Goal: Transaction & Acquisition: Purchase product/service

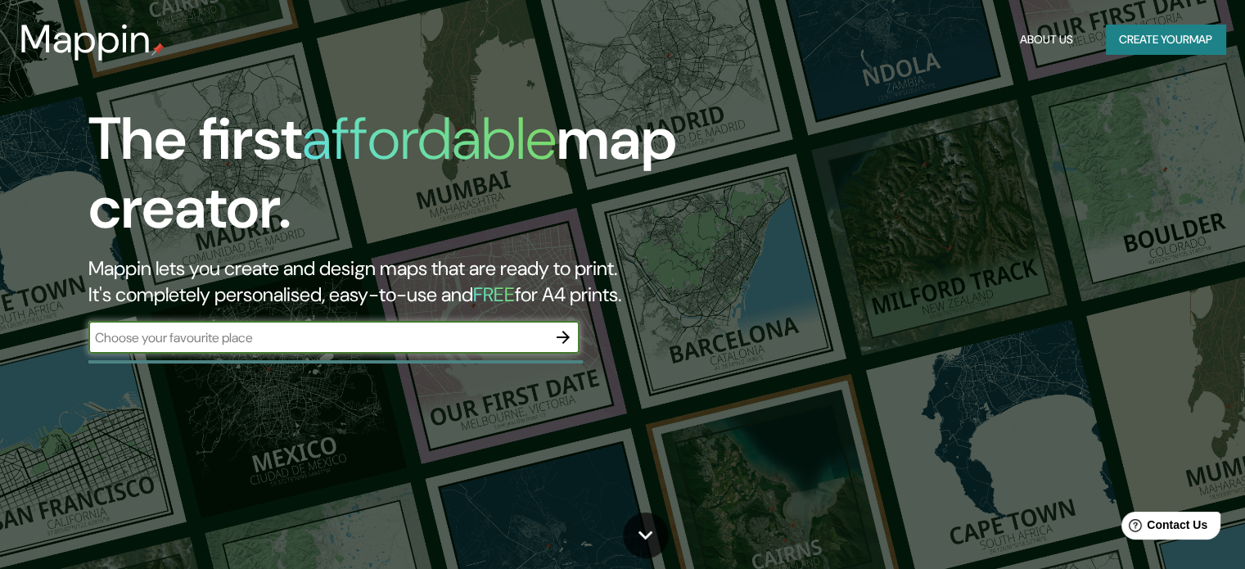
click at [120, 343] on input "text" at bounding box center [317, 337] width 458 height 19
type input "t"
type input "lima"
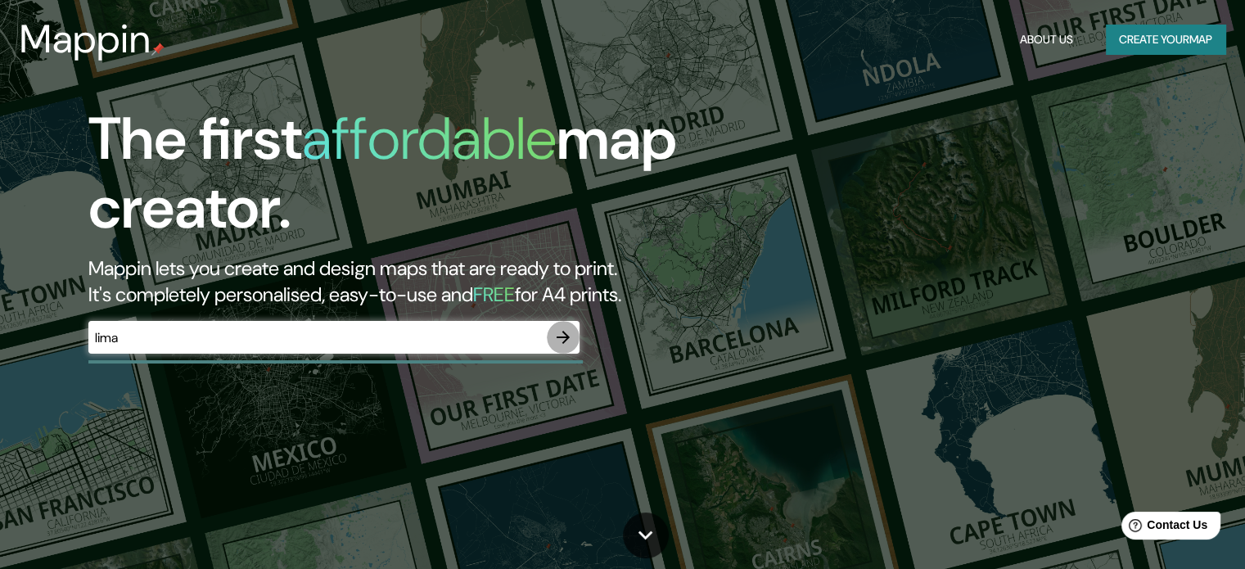
click at [558, 339] on icon "button" at bounding box center [563, 337] width 20 height 20
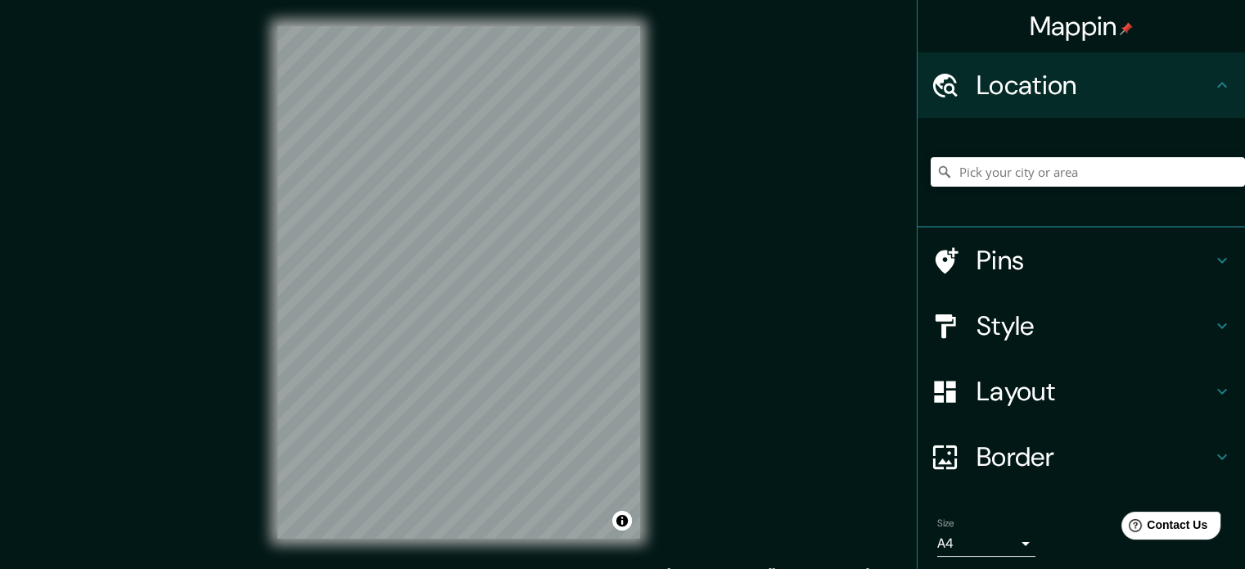
click at [986, 261] on h4 "Pins" at bounding box center [1094, 260] width 236 height 33
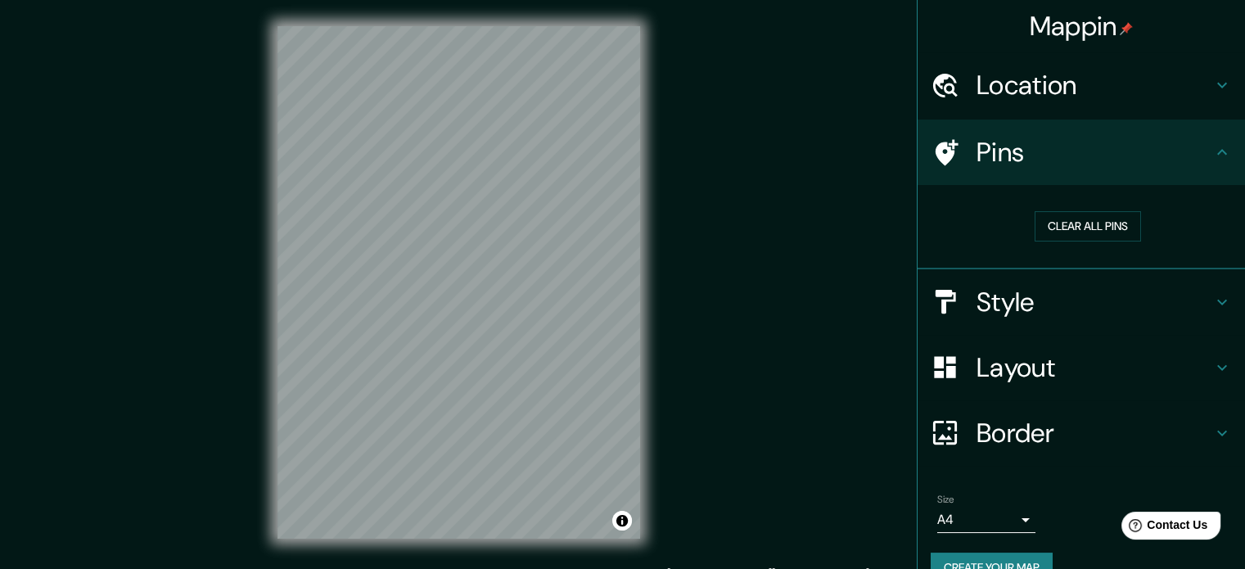
click at [976, 287] on h4 "Style" at bounding box center [1094, 302] width 236 height 33
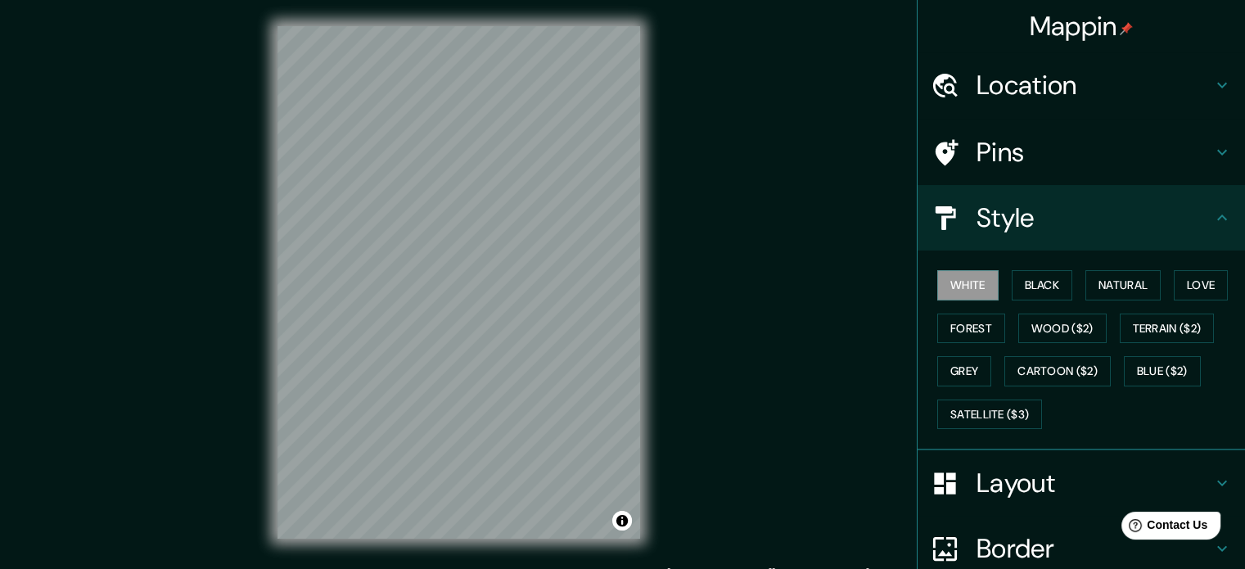
click at [989, 281] on div "White Black Natural Love Forest Wood ($2) Terrain ($2) Grey Cartoon ($2) Blue (…" at bounding box center [1087, 350] width 314 height 172
click at [1011, 279] on button "Black" at bounding box center [1041, 285] width 61 height 30
click at [1085, 279] on button "Natural" at bounding box center [1122, 285] width 75 height 30
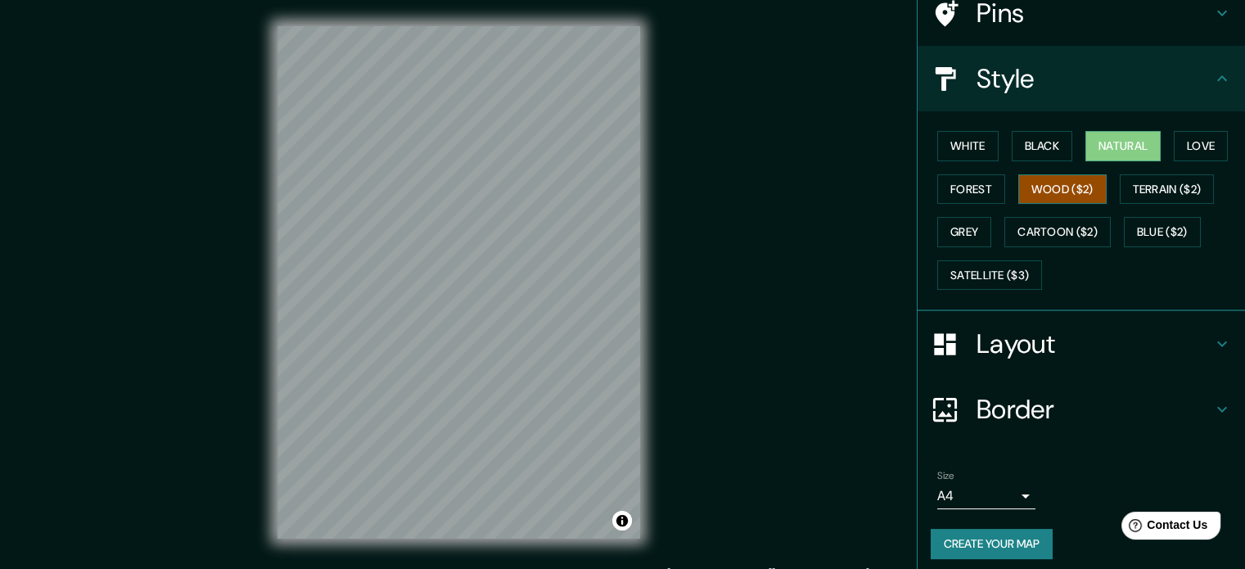
scroll to position [146, 0]
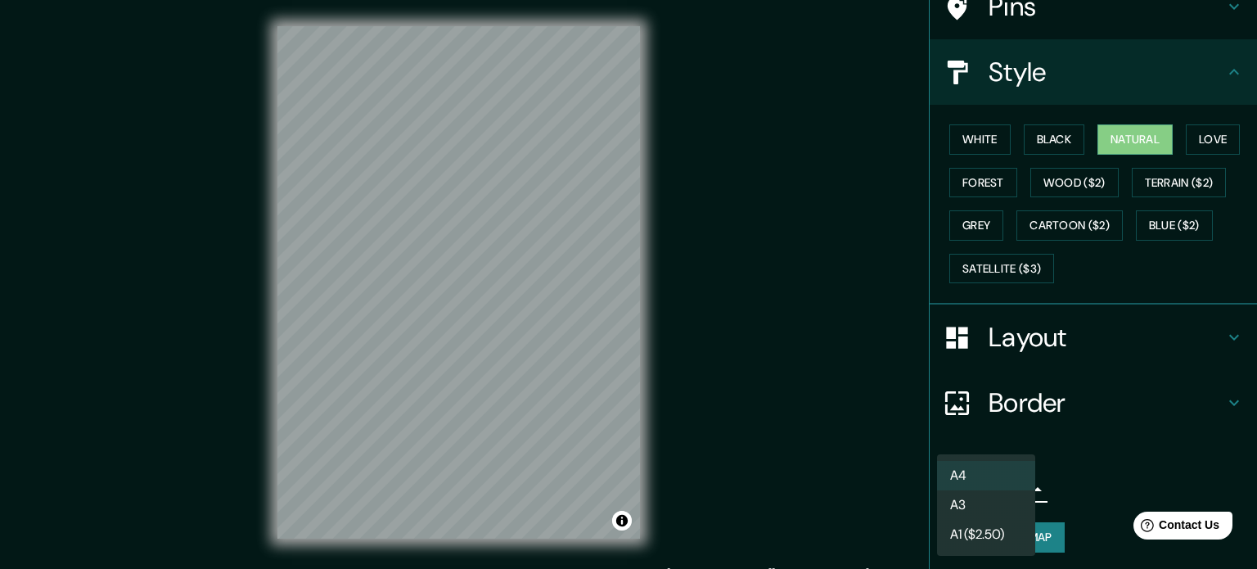
click at [1016, 480] on body "Mappin Location Pins Style White Black Natural Love Forest Wood ($2) Terrain ($…" at bounding box center [628, 284] width 1257 height 569
click at [983, 493] on li "A3" at bounding box center [986, 504] width 98 height 29
type input "a4"
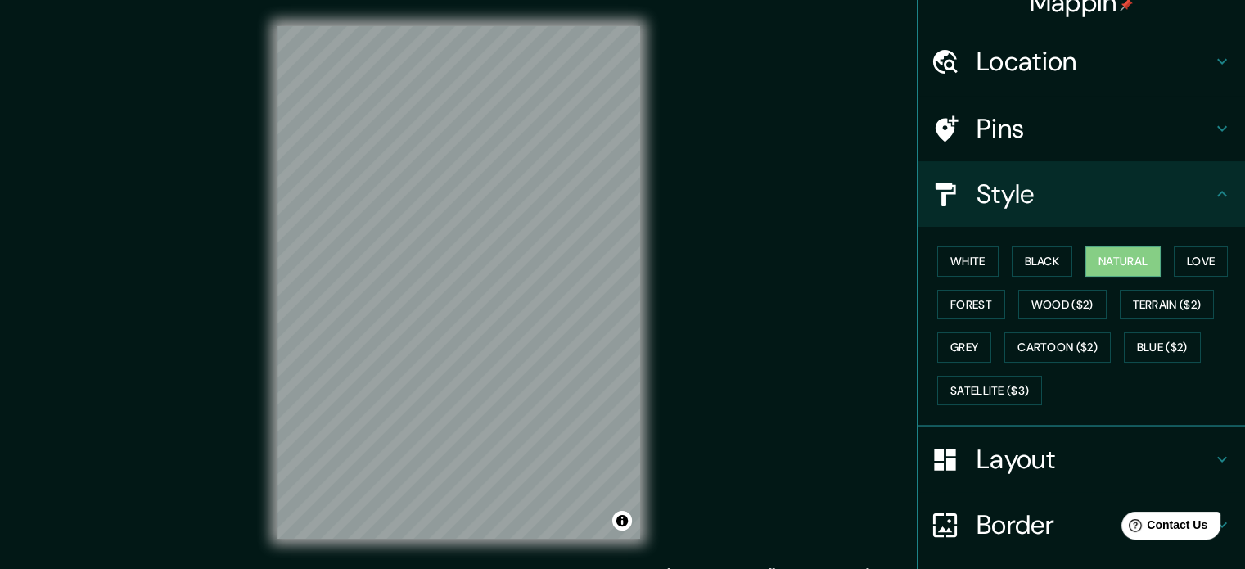
scroll to position [0, 0]
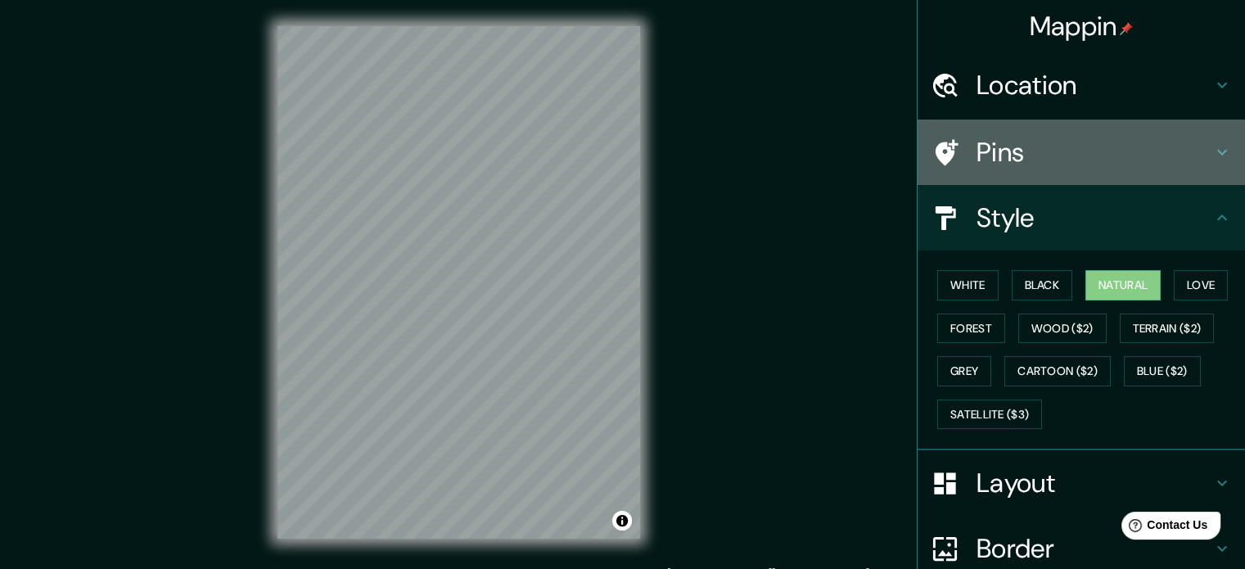
click at [982, 148] on h4 "Pins" at bounding box center [1094, 152] width 236 height 33
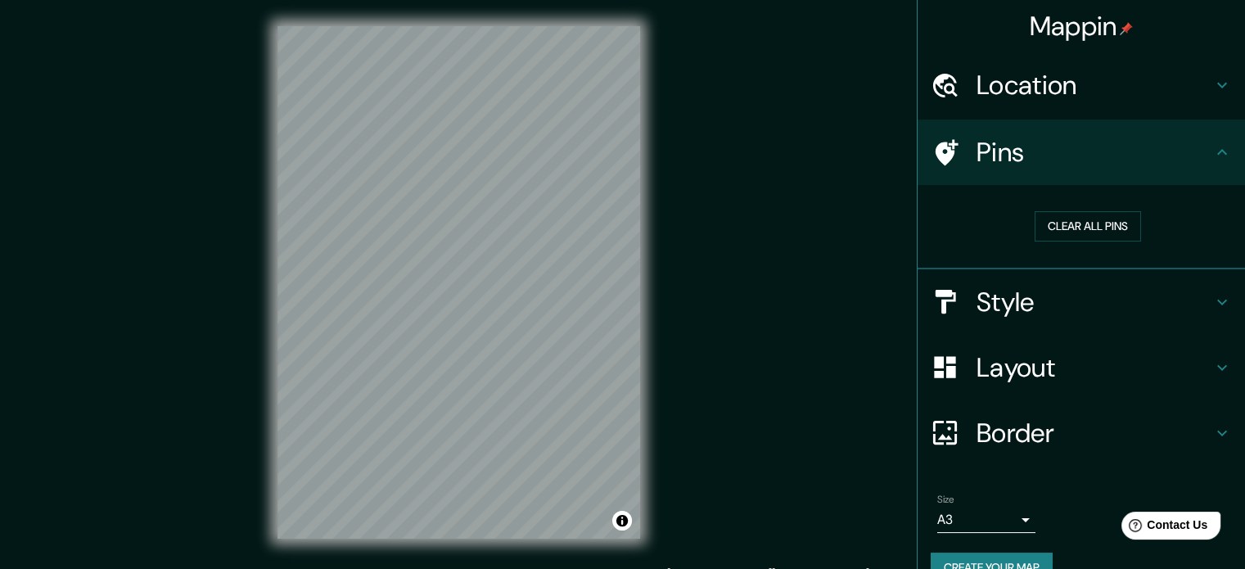
click at [1002, 298] on h4 "Style" at bounding box center [1094, 302] width 236 height 33
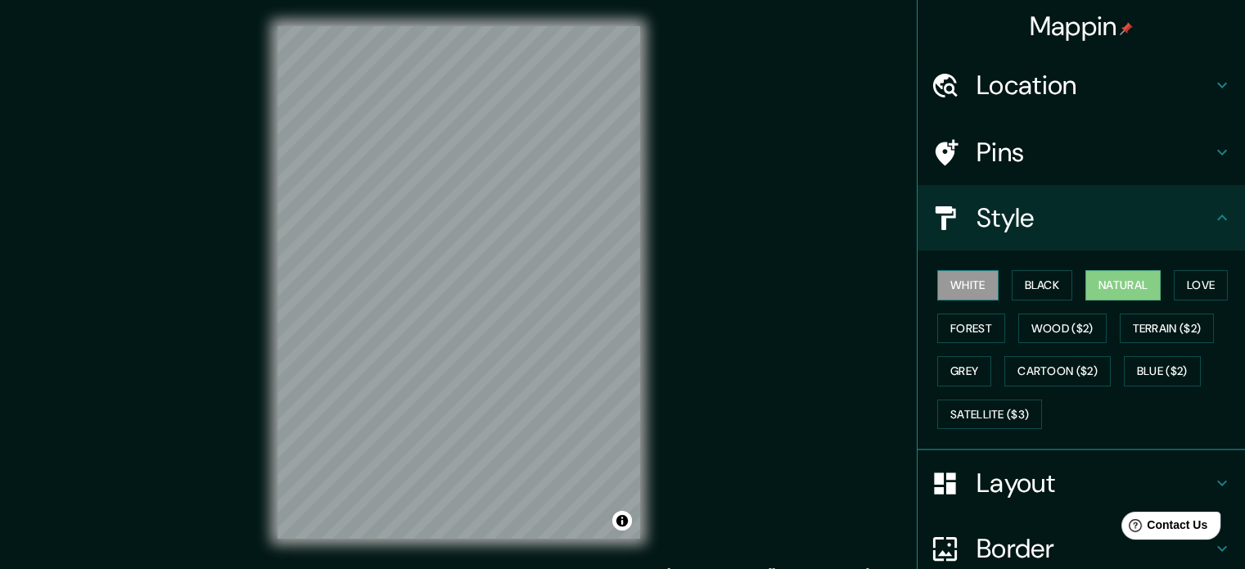
click at [975, 292] on button "White" at bounding box center [967, 285] width 61 height 30
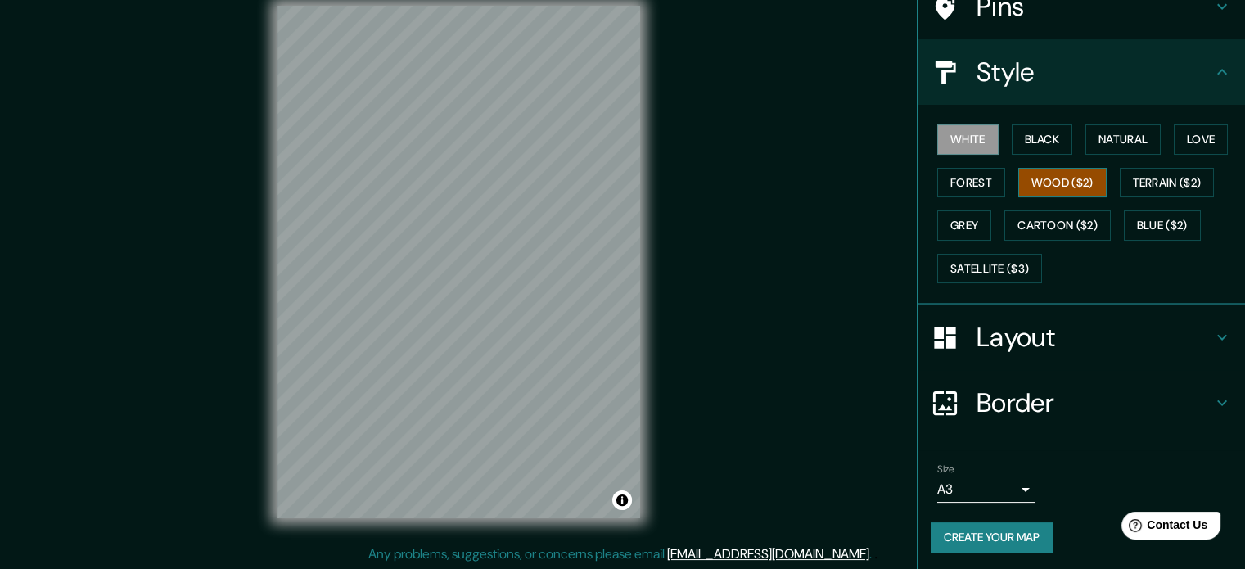
scroll to position [21, 0]
click at [1032, 340] on h4 "Layout" at bounding box center [1094, 337] width 236 height 33
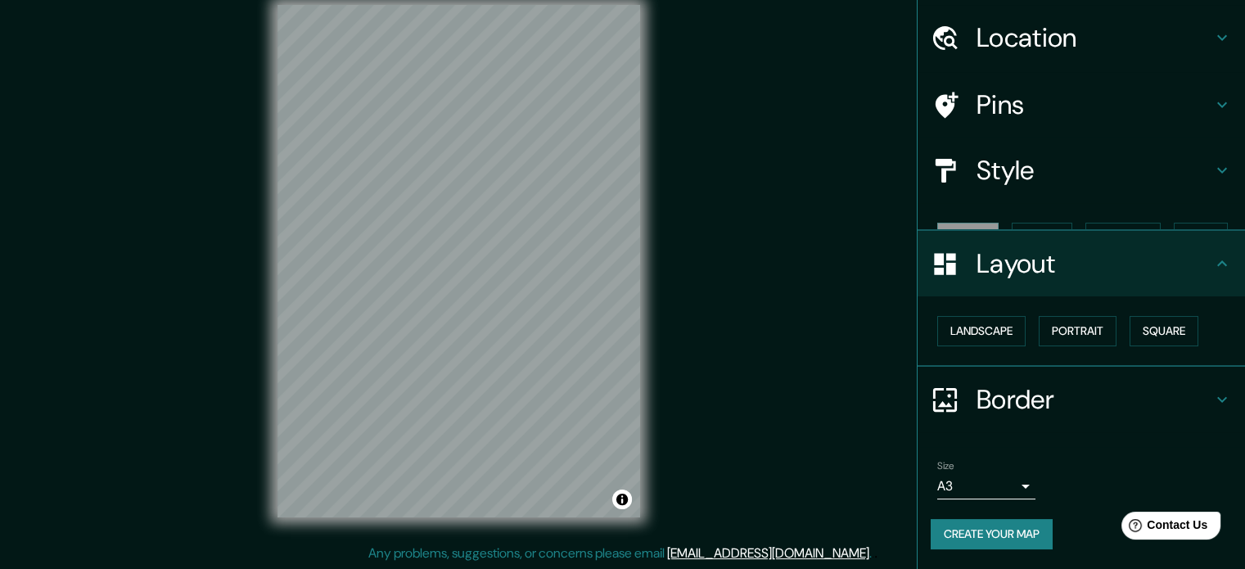
scroll to position [18, 0]
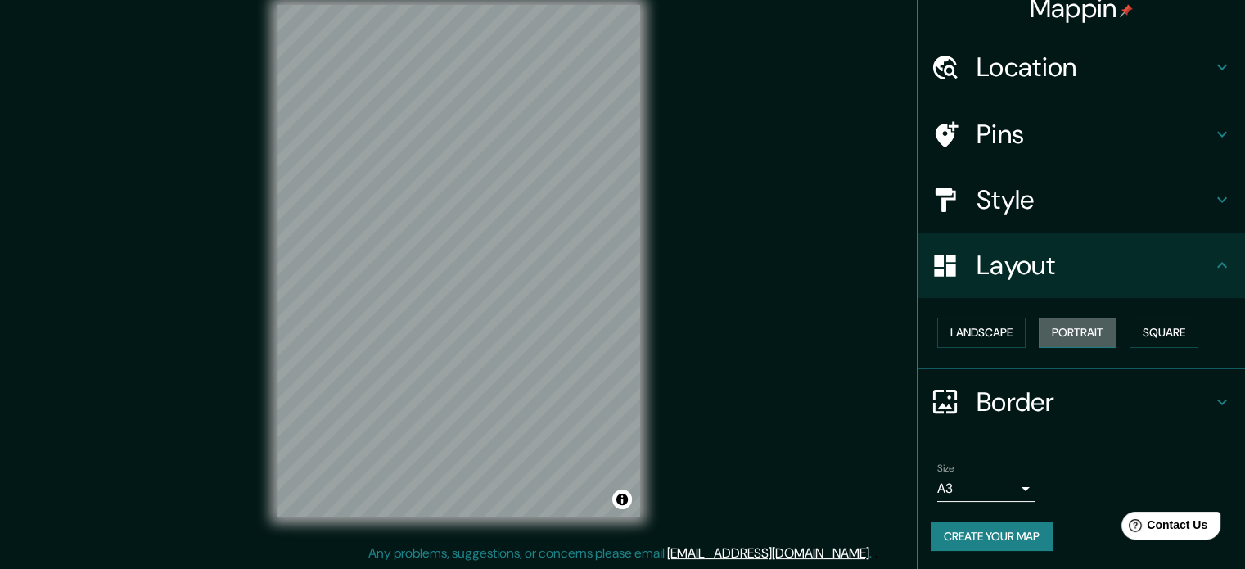
click at [1065, 327] on button "Portrait" at bounding box center [1077, 333] width 78 height 30
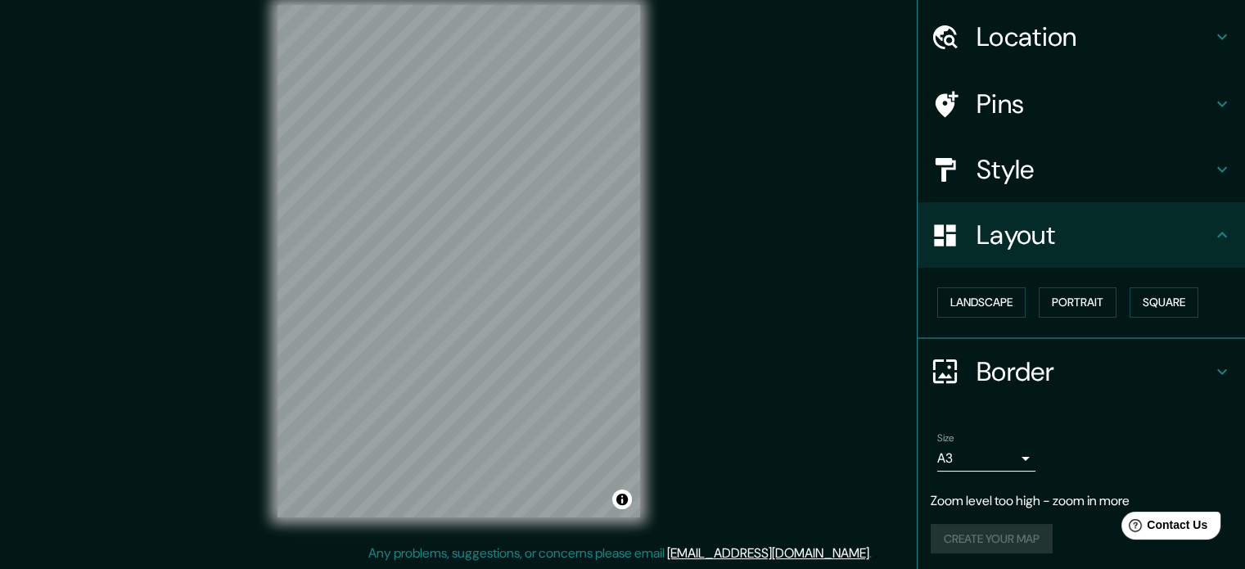
scroll to position [51, 0]
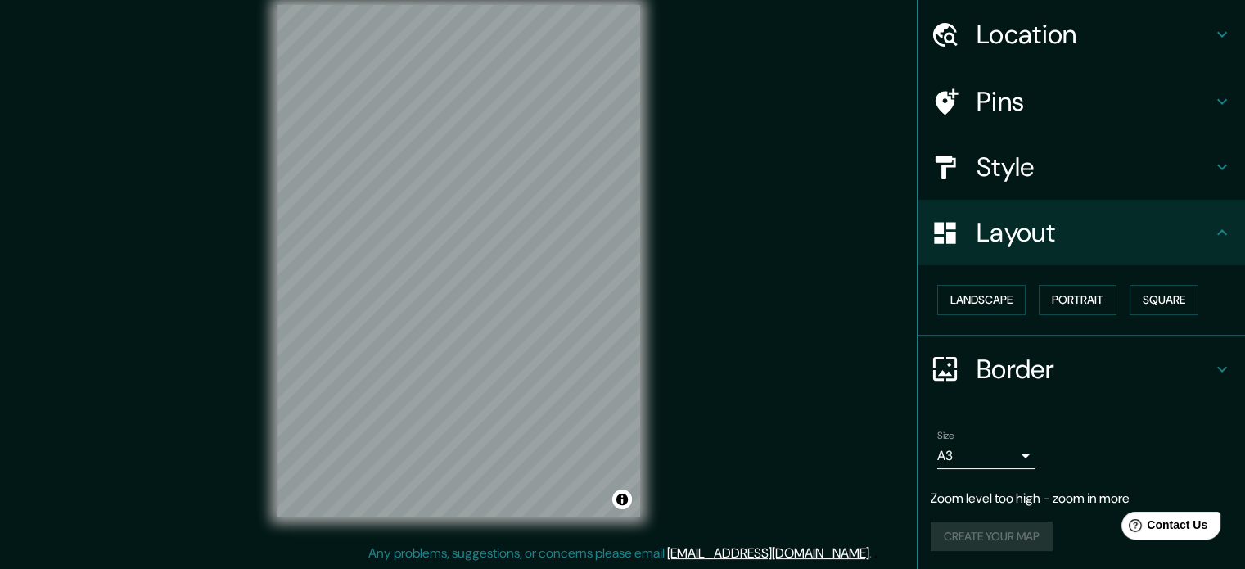
click at [993, 529] on div "Create your map" at bounding box center [1080, 536] width 301 height 30
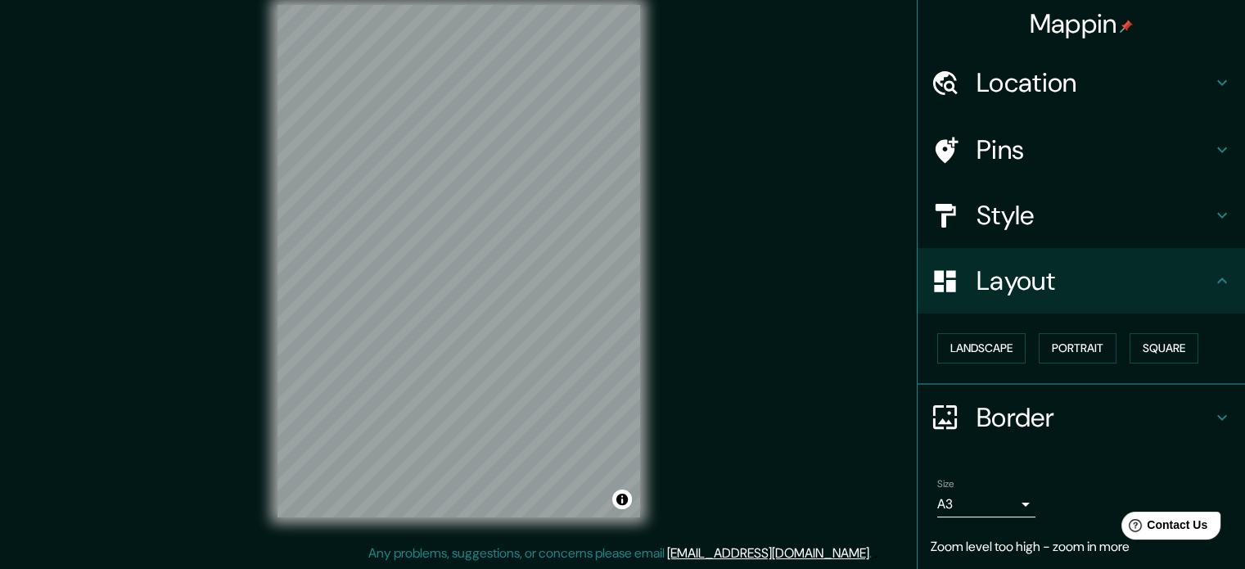
scroll to position [0, 0]
